Goal: Obtain resource: Download file/media

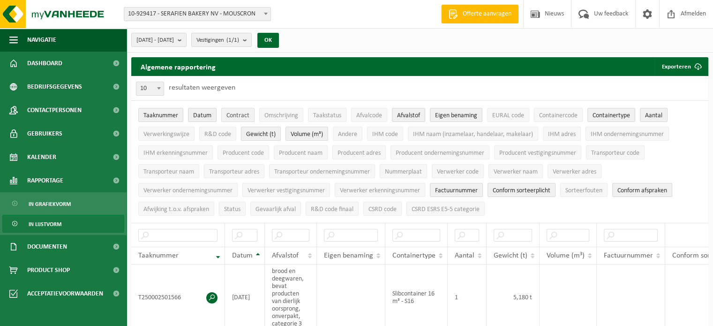
click at [231, 113] on span "Contract" at bounding box center [237, 115] width 23 height 7
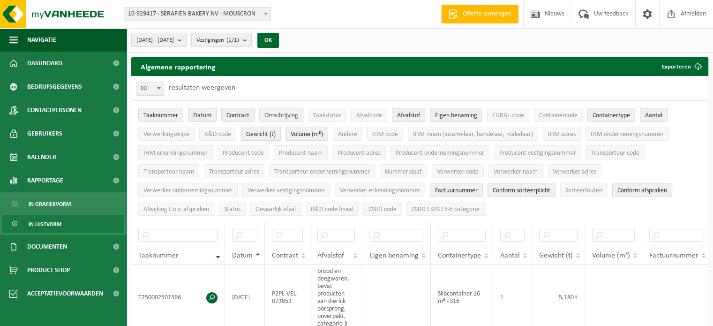
click at [282, 116] on span "Omschrijving" at bounding box center [281, 115] width 34 height 7
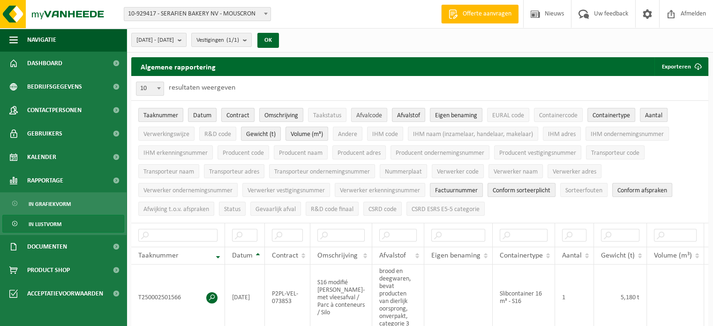
click at [364, 116] on span "Afvalcode" at bounding box center [369, 115] width 26 height 7
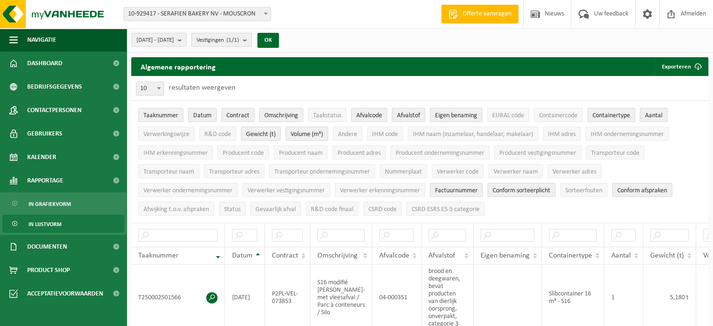
click at [446, 118] on span "Eigen benaming" at bounding box center [456, 115] width 42 height 7
click at [517, 118] on span "EURAL code" at bounding box center [508, 115] width 32 height 7
click at [543, 118] on span "Containercode" at bounding box center [558, 115] width 38 height 7
click at [602, 116] on span "Containertype" at bounding box center [612, 115] width 38 height 7
click at [617, 119] on span "Containertype" at bounding box center [612, 115] width 38 height 7
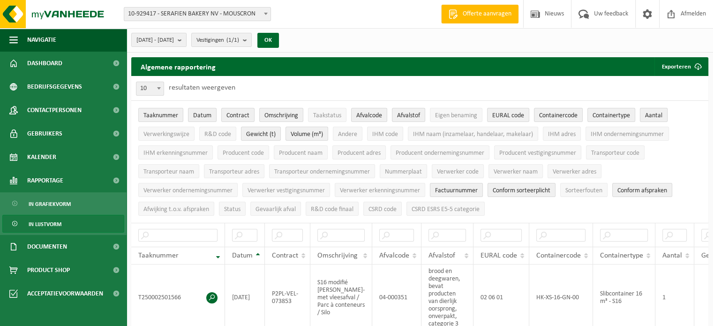
click at [654, 118] on span "Aantal" at bounding box center [653, 115] width 17 height 7
click at [180, 136] on span "Verwerkingswijze" at bounding box center [166, 134] width 46 height 7
click at [301, 132] on span "Volume (m³)" at bounding box center [307, 134] width 32 height 7
click at [476, 193] on span "Factuurnummer" at bounding box center [456, 190] width 43 height 7
click at [534, 193] on span "Conform sorteerplicht" at bounding box center [522, 190] width 58 height 7
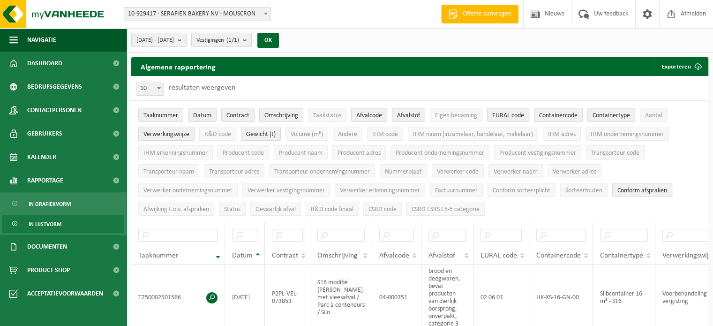
click at [622, 187] on span "Conform afspraken" at bounding box center [642, 190] width 50 height 7
click at [156, 89] on span at bounding box center [158, 88] width 9 height 12
select select "100"
click at [186, 37] on b "submit" at bounding box center [182, 39] width 8 height 13
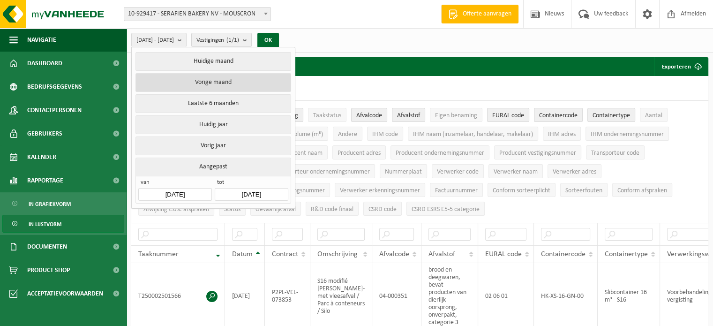
click at [225, 82] on button "Vorige maand" at bounding box center [212, 82] width 155 height 19
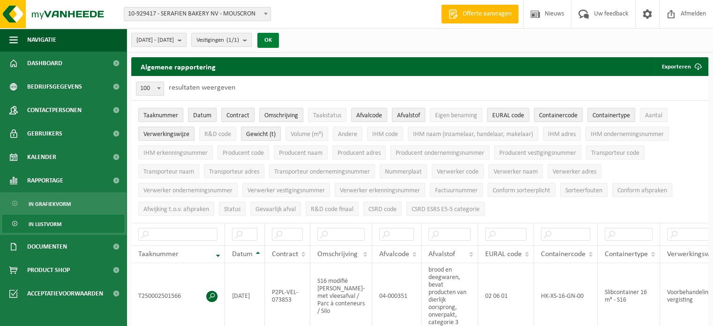
click at [279, 40] on button "OK" at bounding box center [268, 40] width 22 height 15
click at [252, 41] on button "Vestigingen (1/1)" at bounding box center [221, 40] width 60 height 14
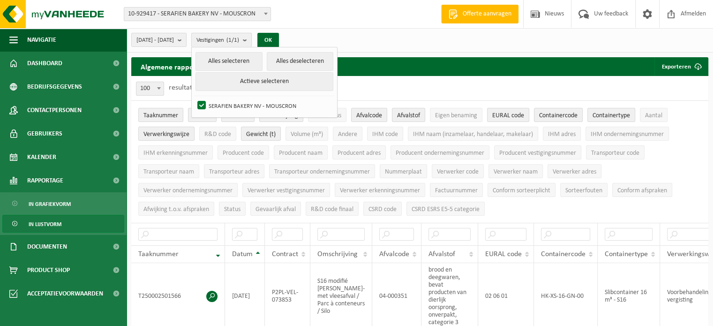
click at [252, 41] on button "Vestigingen (1/1)" at bounding box center [221, 40] width 60 height 14
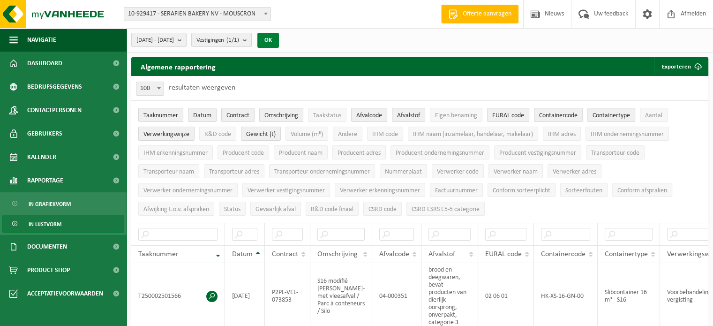
click at [279, 40] on button "OK" at bounding box center [268, 40] width 22 height 15
click at [681, 71] on button "Exporteren" at bounding box center [680, 66] width 53 height 19
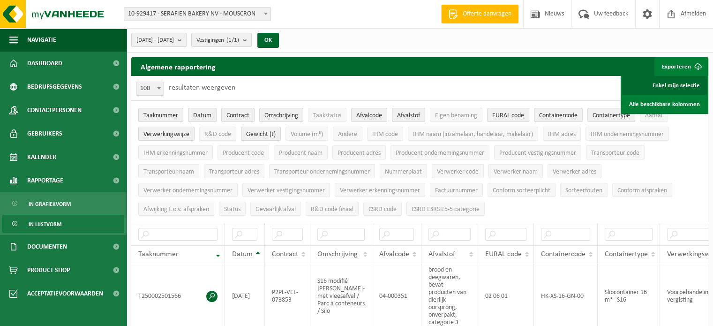
click at [662, 84] on link "Enkel mijn selectie" at bounding box center [664, 85] width 85 height 19
